Goal: Information Seeking & Learning: Learn about a topic

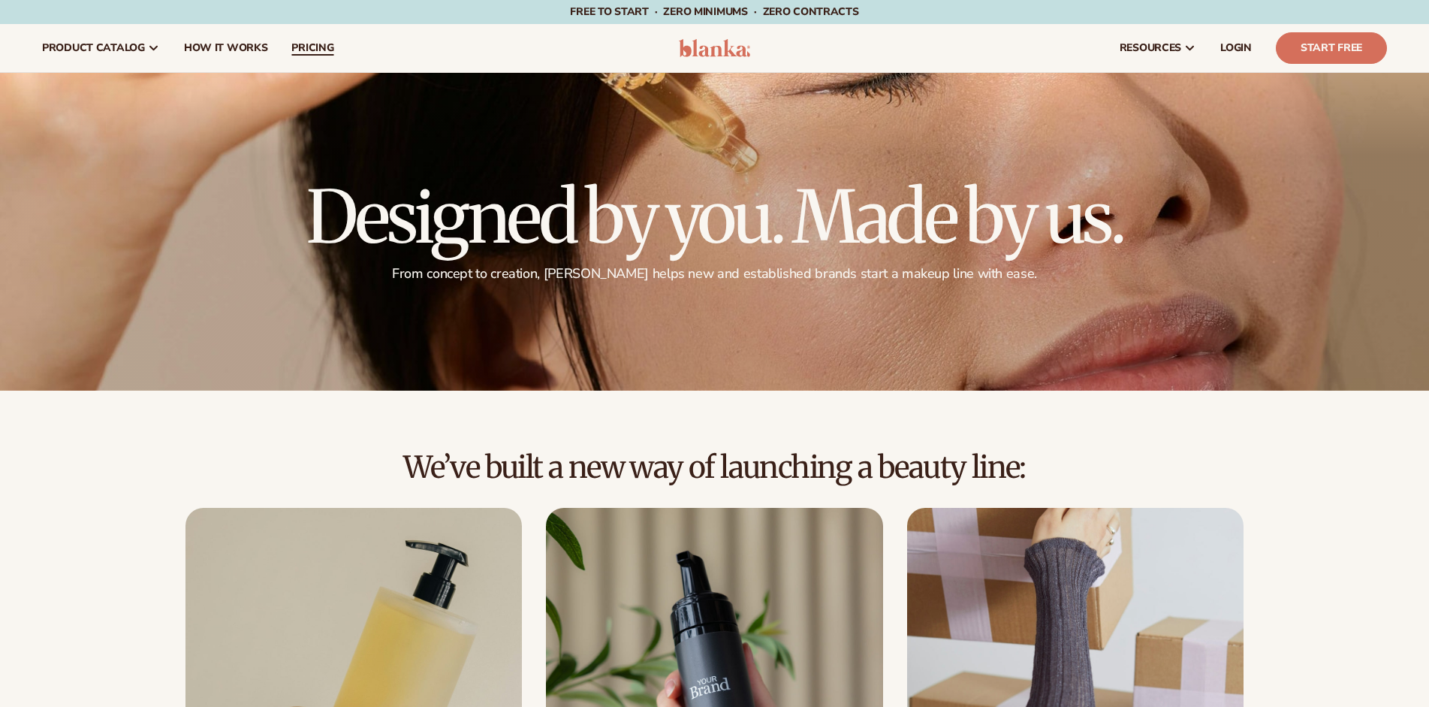
click at [315, 47] on span "pricing" at bounding box center [312, 48] width 42 height 12
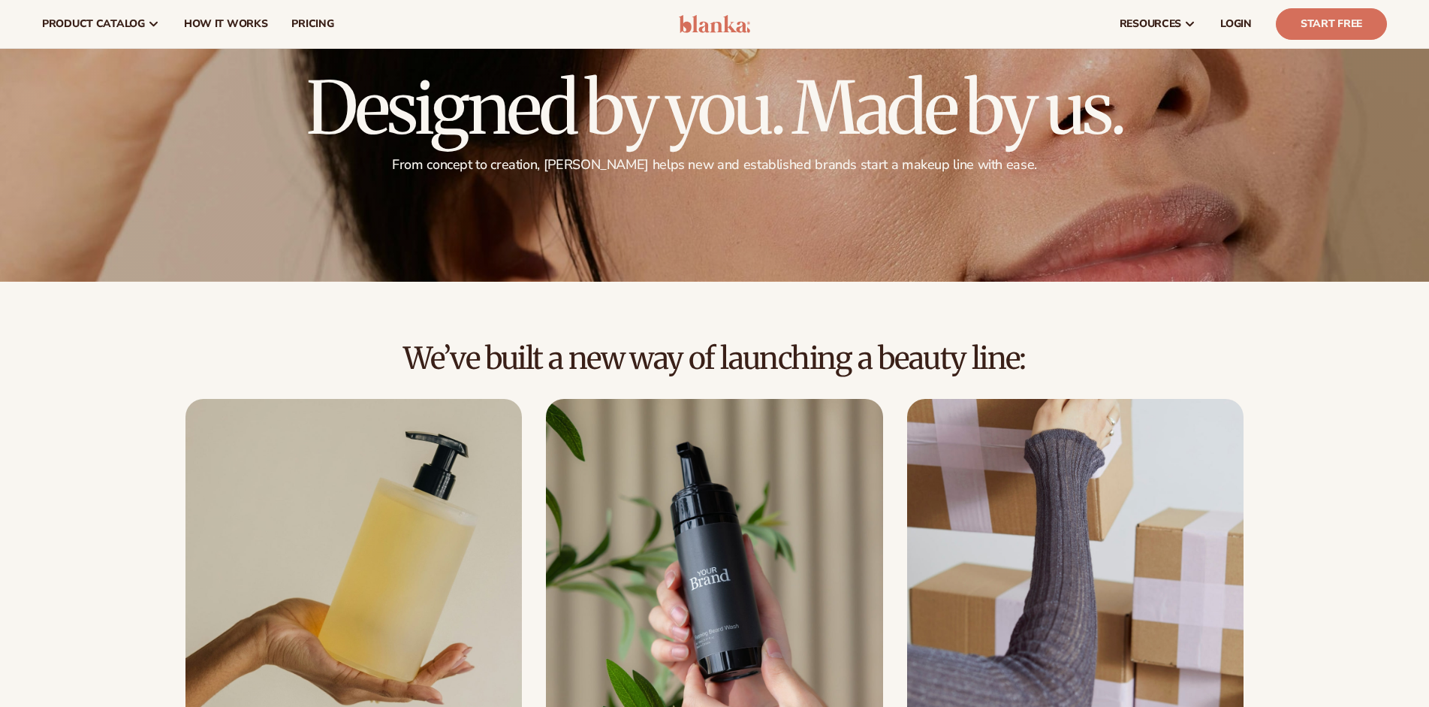
scroll to position [106, 0]
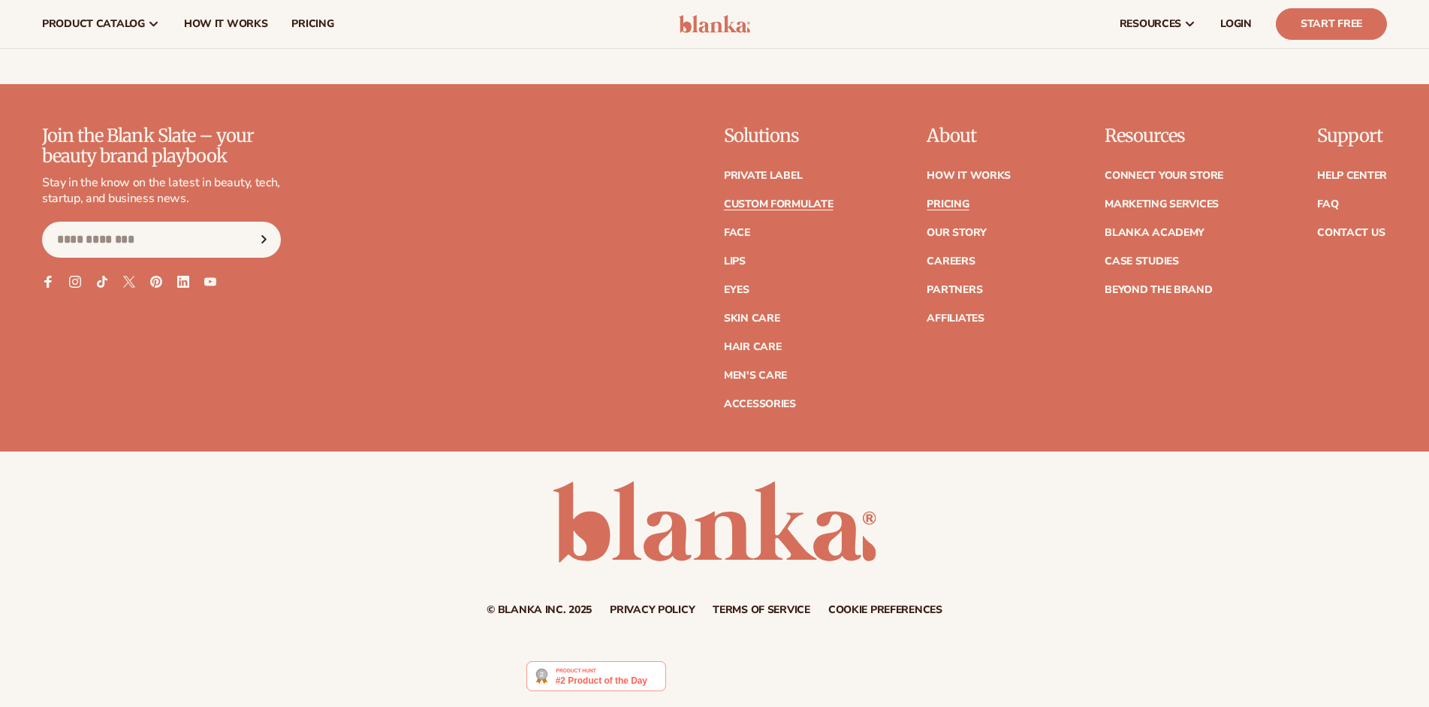
scroll to position [2372, 0]
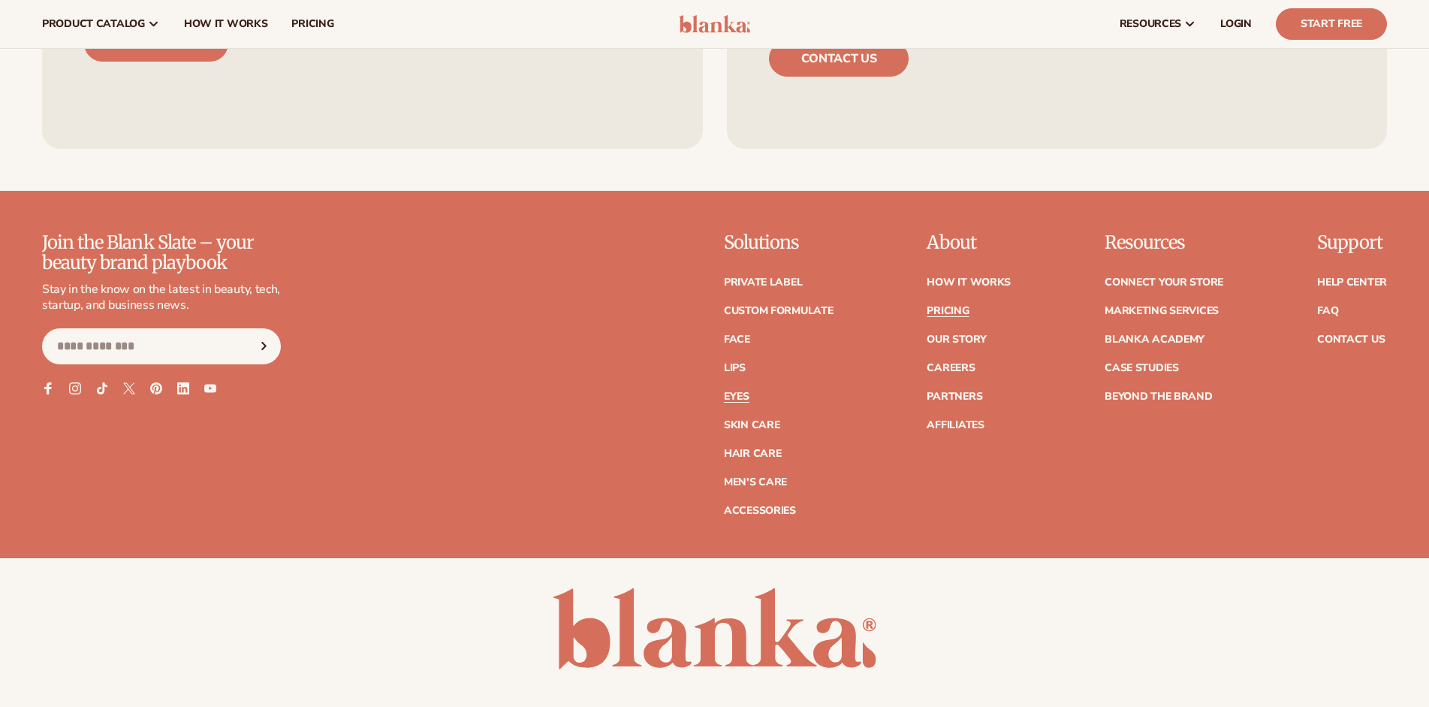
click at [737, 392] on link "Eyes" at bounding box center [737, 396] width 26 height 11
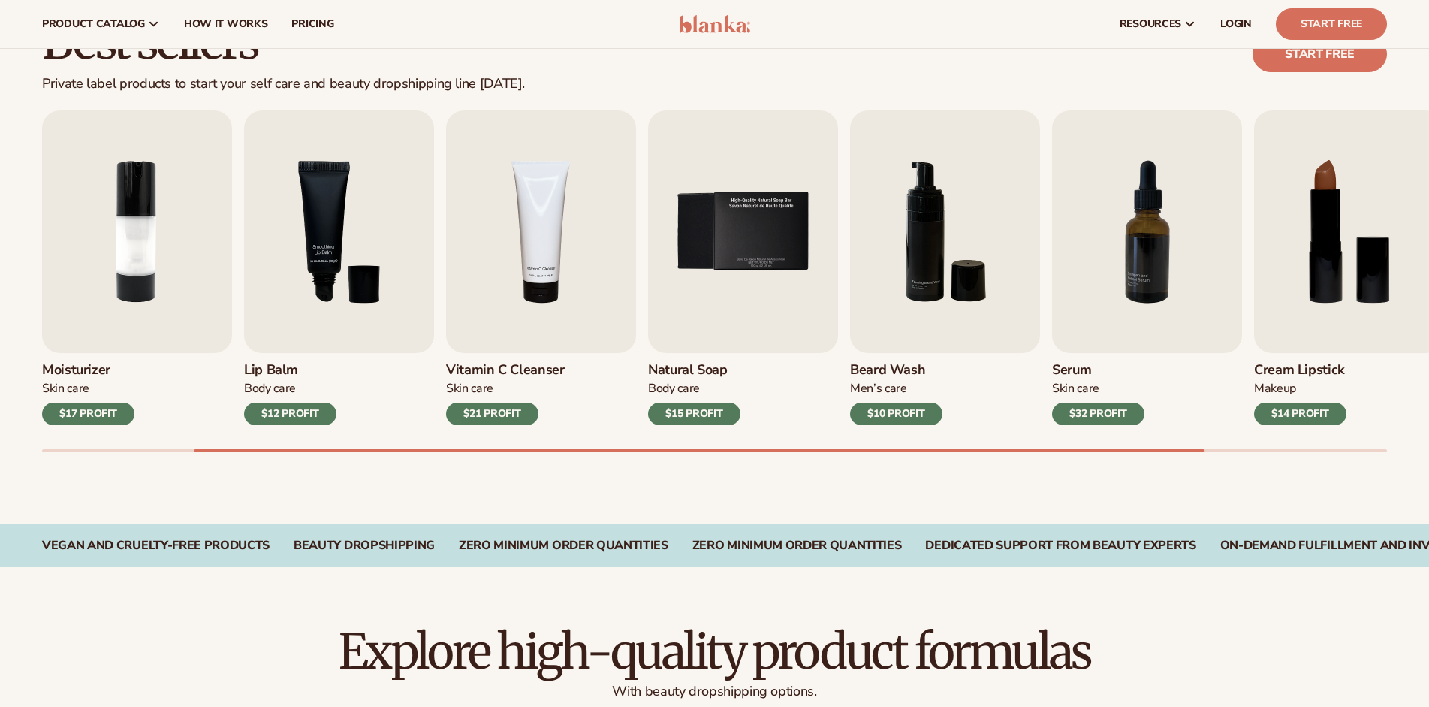
scroll to position [424, 0]
